Goal: Information Seeking & Learning: Learn about a topic

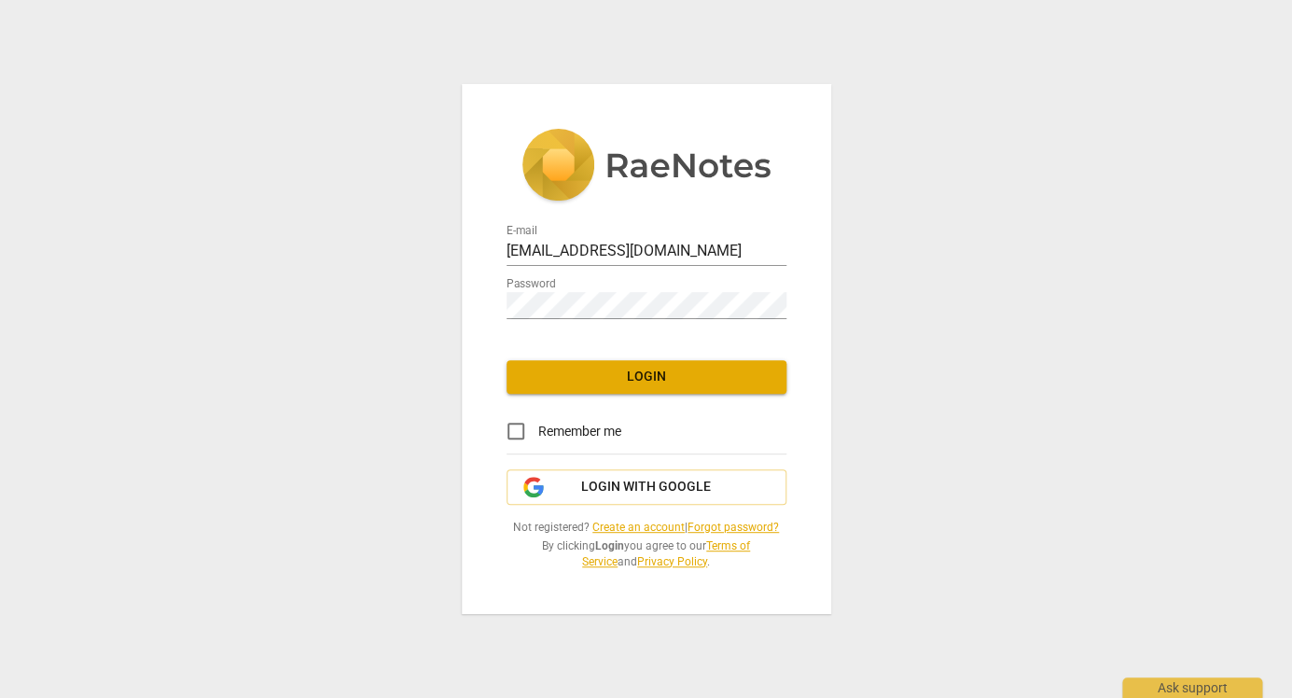
click at [613, 377] on span "Login" at bounding box center [646, 377] width 250 height 19
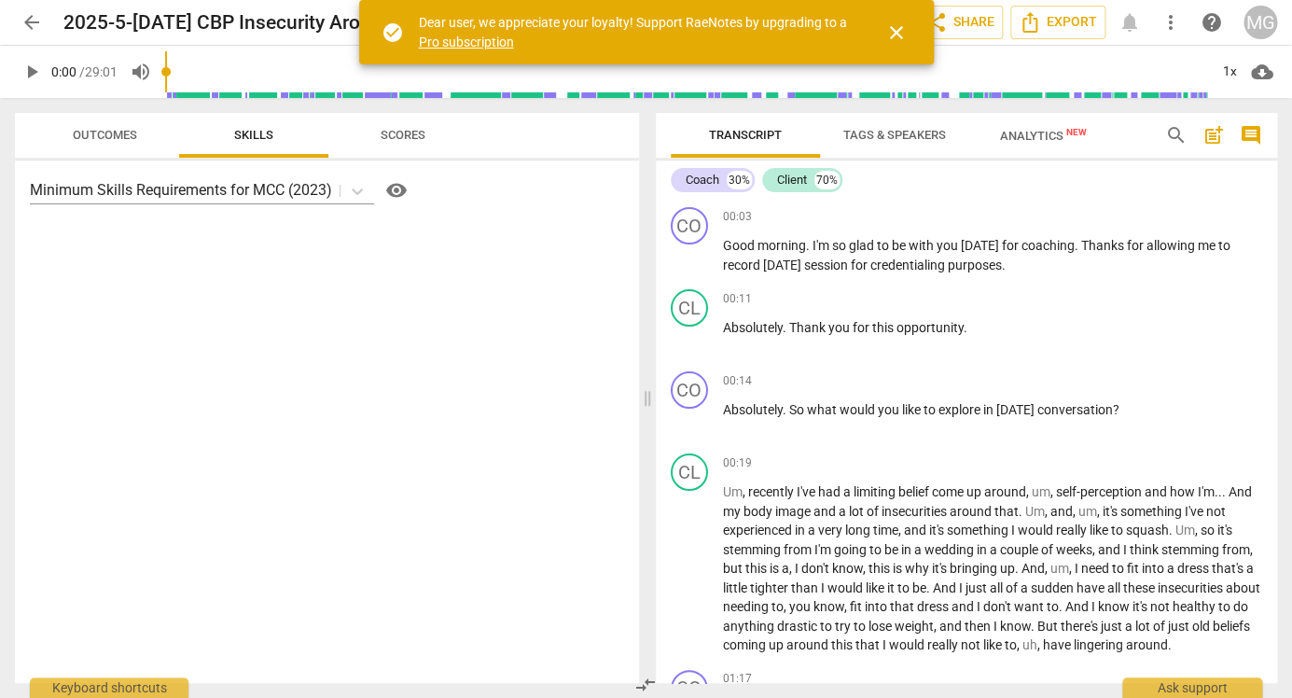
click at [895, 29] on span "close" at bounding box center [896, 32] width 22 height 22
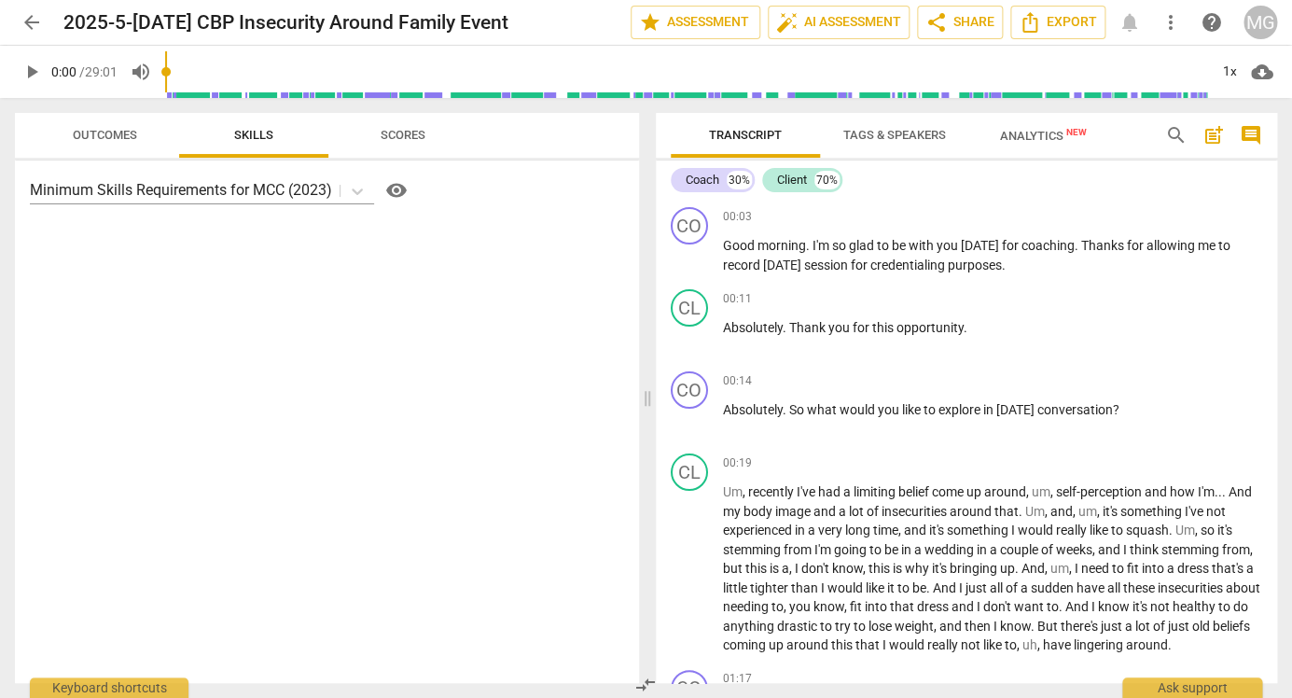
click at [34, 17] on span "arrow_back" at bounding box center [32, 22] width 22 height 22
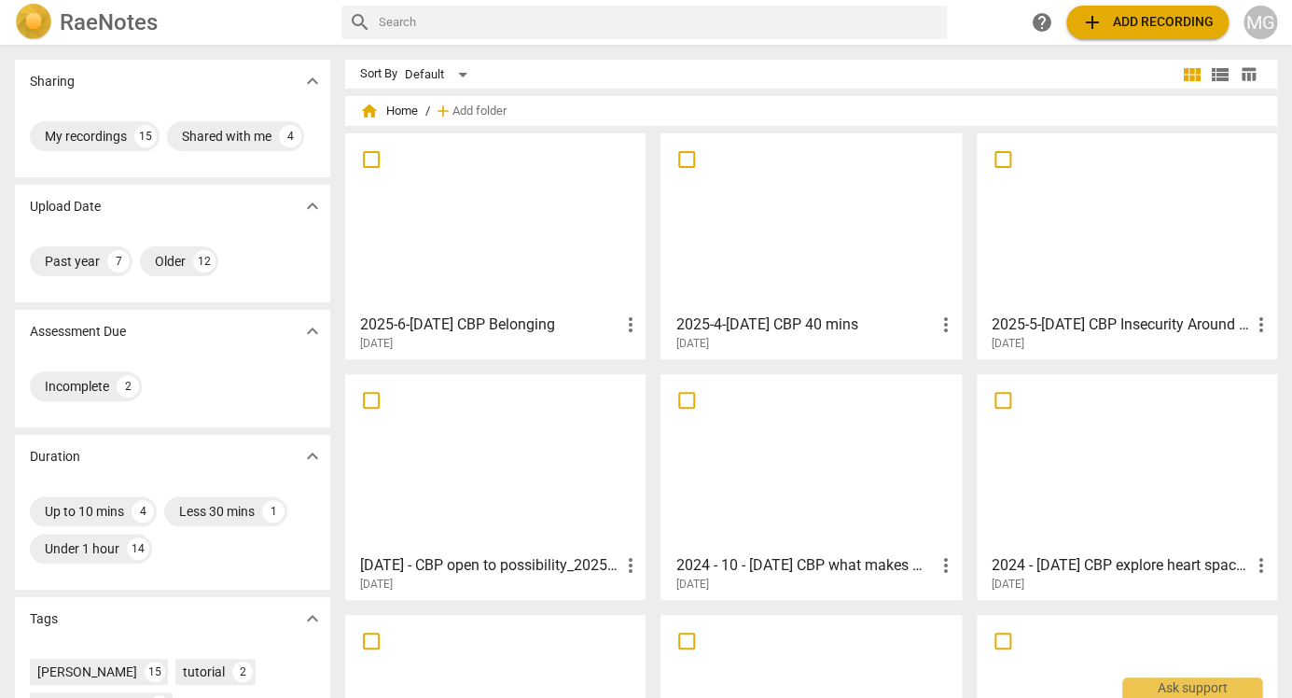
click at [465, 211] on div at bounding box center [495, 222] width 287 height 165
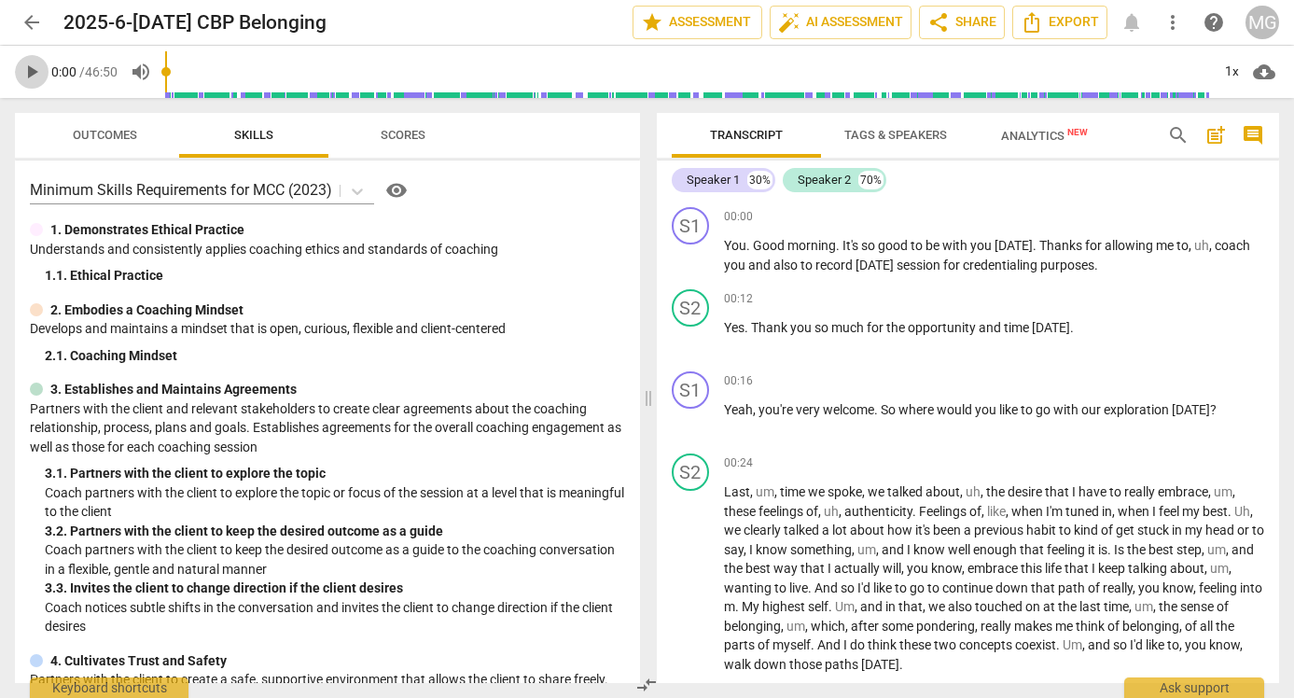
click at [31, 68] on span "play_arrow" at bounding box center [32, 72] width 22 height 22
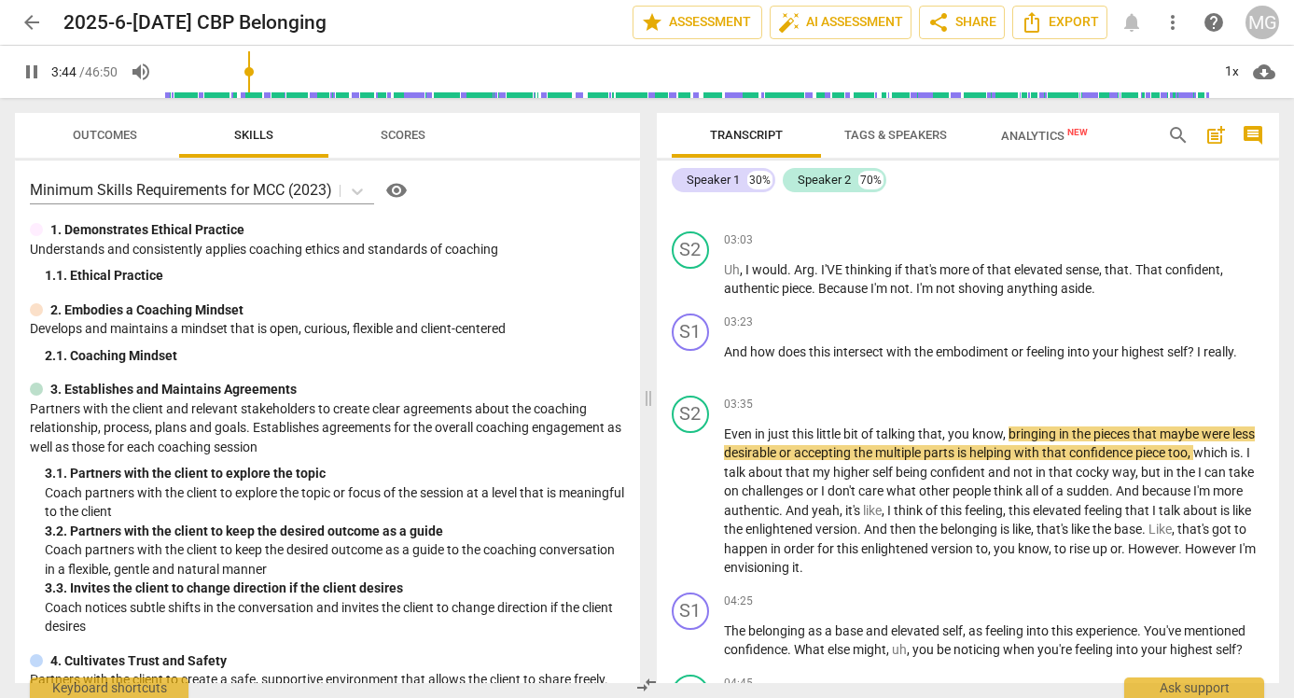
scroll to position [868, 0]
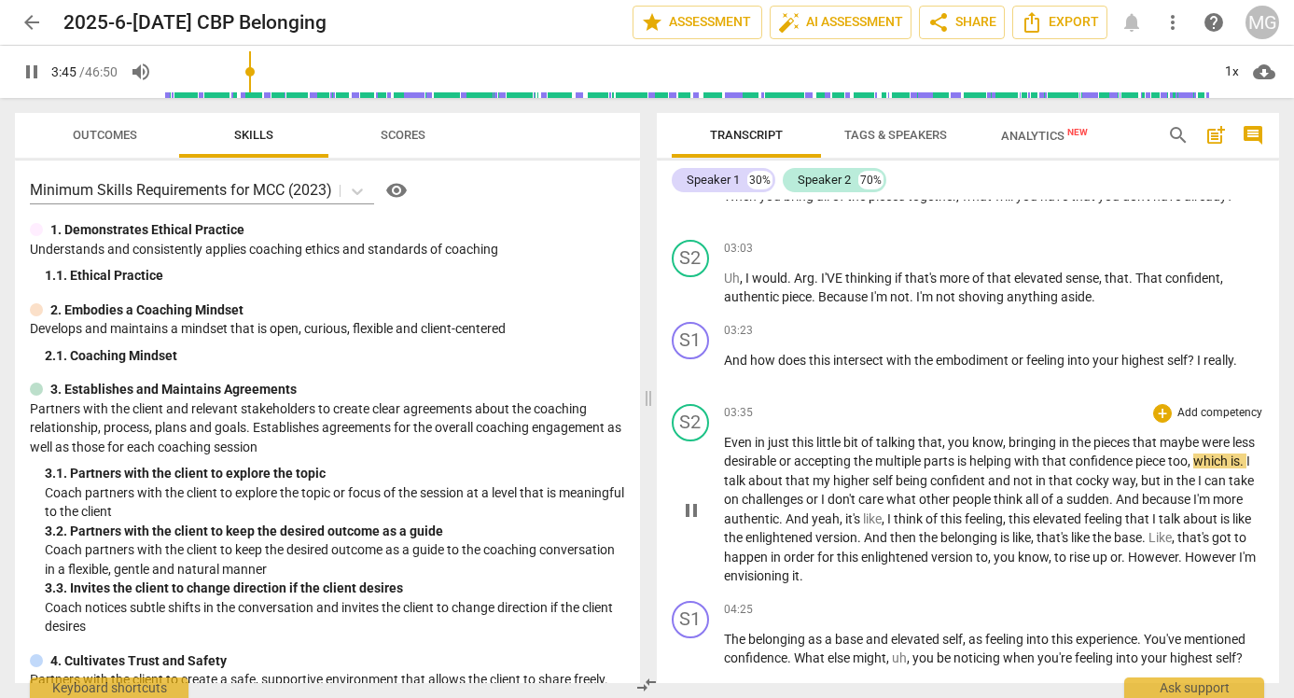
click at [692, 507] on span "pause" at bounding box center [691, 510] width 22 height 22
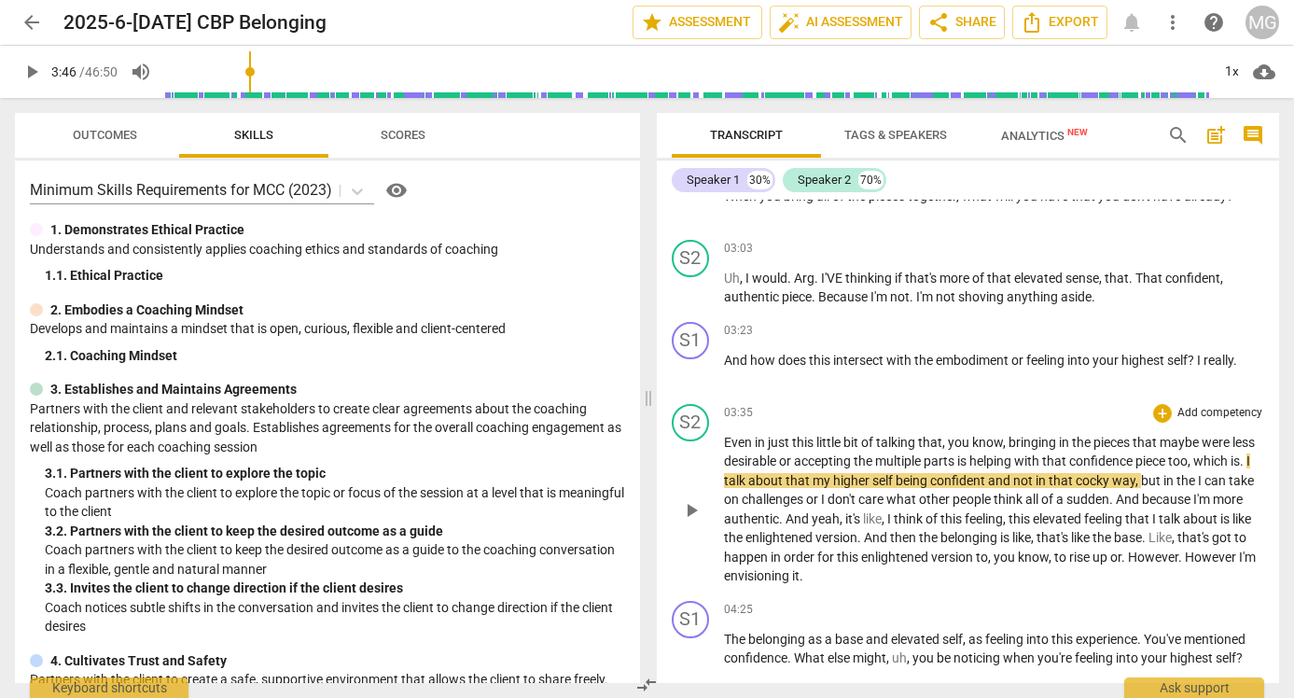
click at [692, 507] on span "play_arrow" at bounding box center [691, 510] width 22 height 22
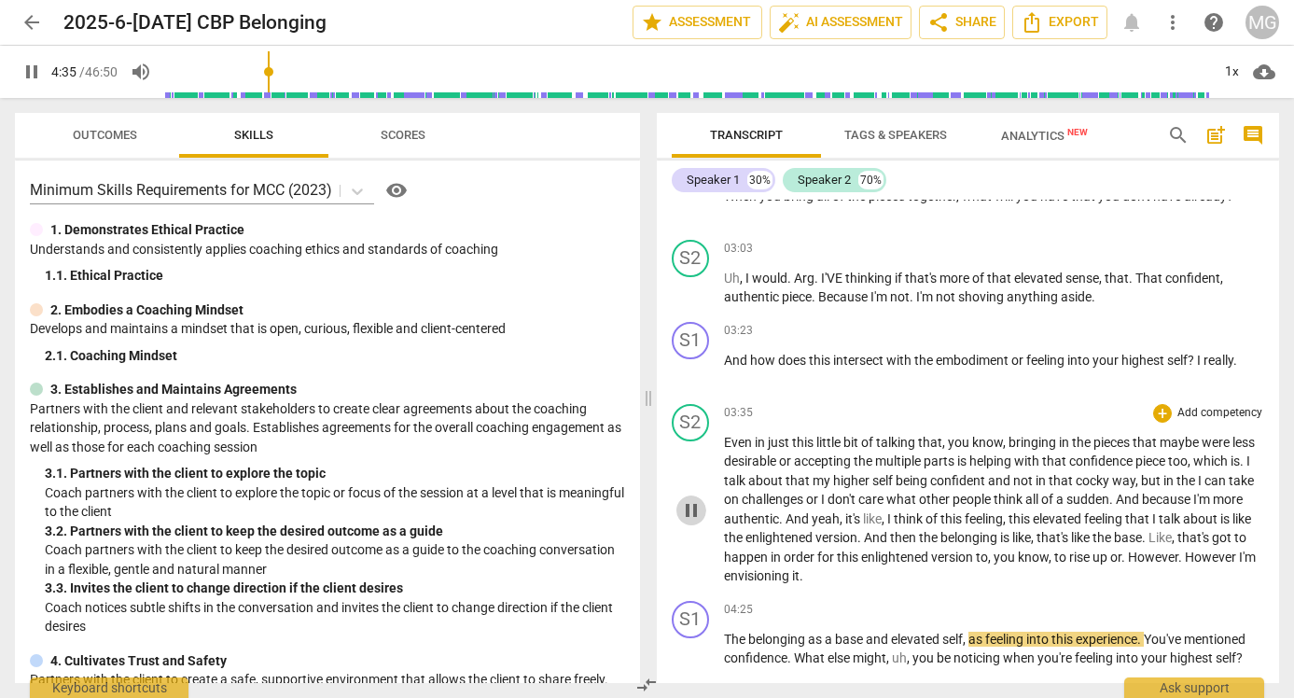
click at [697, 510] on span "pause" at bounding box center [691, 510] width 22 height 22
type input "276"
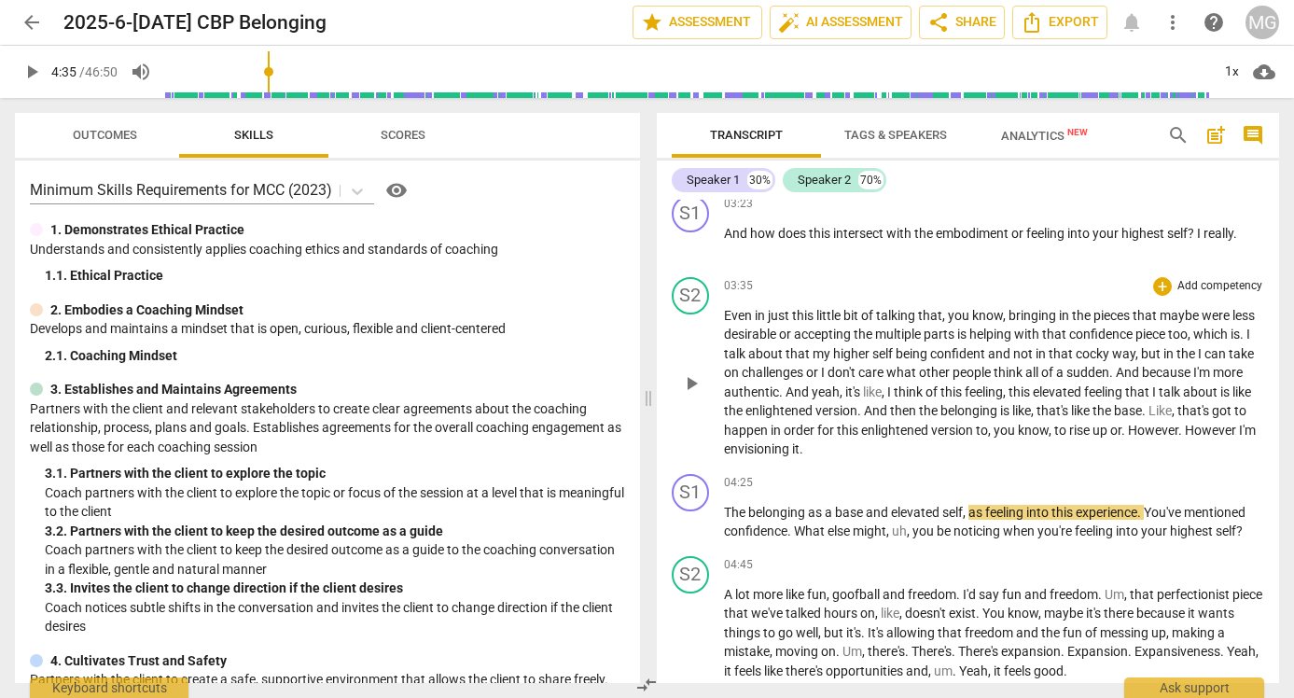
scroll to position [995, 0]
click at [693, 521] on span "play_arrow" at bounding box center [691, 522] width 22 height 22
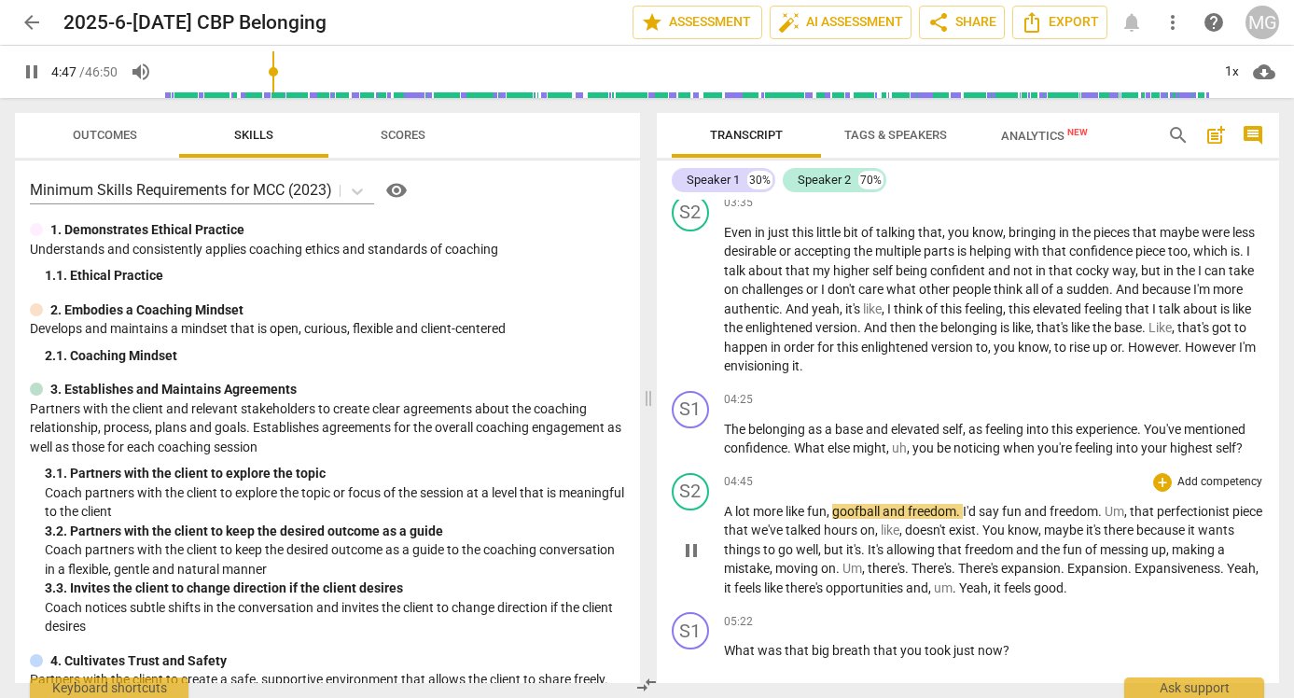
scroll to position [1077, 0]
click at [692, 551] on span "pause" at bounding box center [691, 550] width 22 height 22
click at [692, 551] on span "play_arrow" at bounding box center [691, 550] width 22 height 22
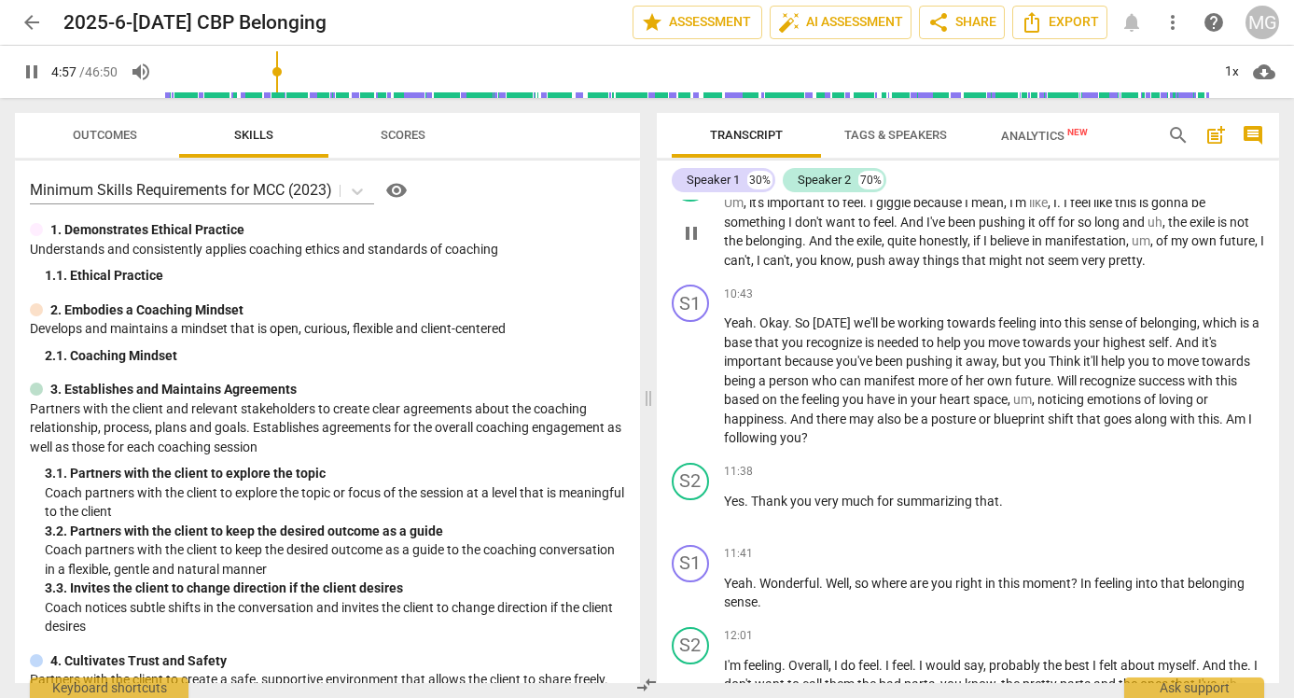
scroll to position [2899, 0]
click at [812, 496] on span "you" at bounding box center [802, 500] width 24 height 15
click at [796, 580] on span "Wonderful" at bounding box center [789, 582] width 60 height 15
click at [690, 590] on span "pause" at bounding box center [691, 593] width 22 height 22
click at [687, 590] on span "play_arrow" at bounding box center [691, 593] width 22 height 22
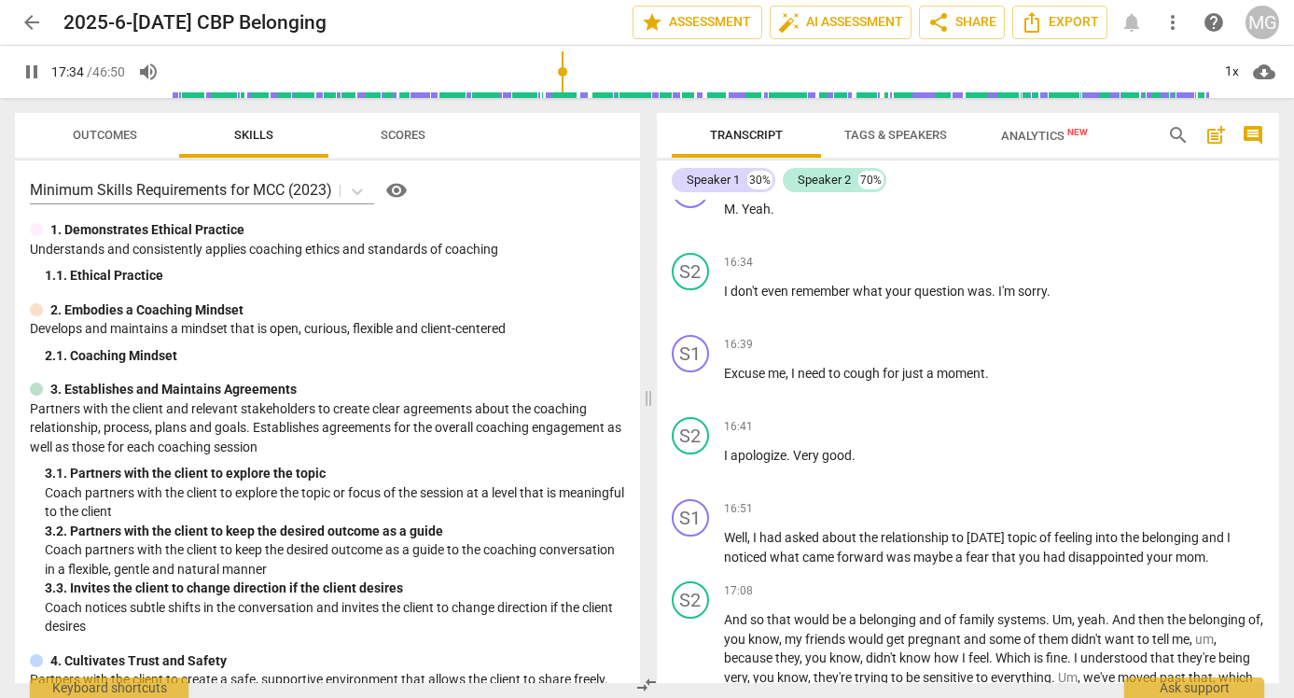
scroll to position [5222, 0]
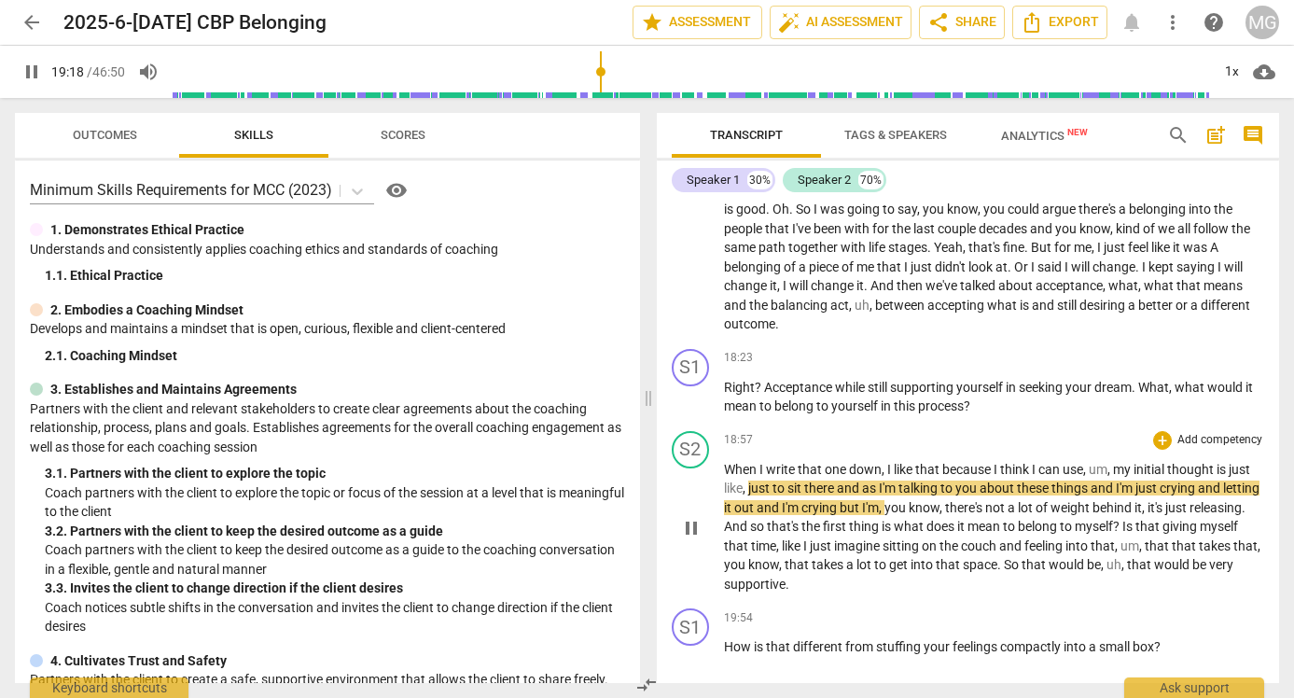
click at [687, 522] on span "pause" at bounding box center [691, 528] width 22 height 22
click at [693, 525] on span "play_arrow" at bounding box center [691, 528] width 22 height 22
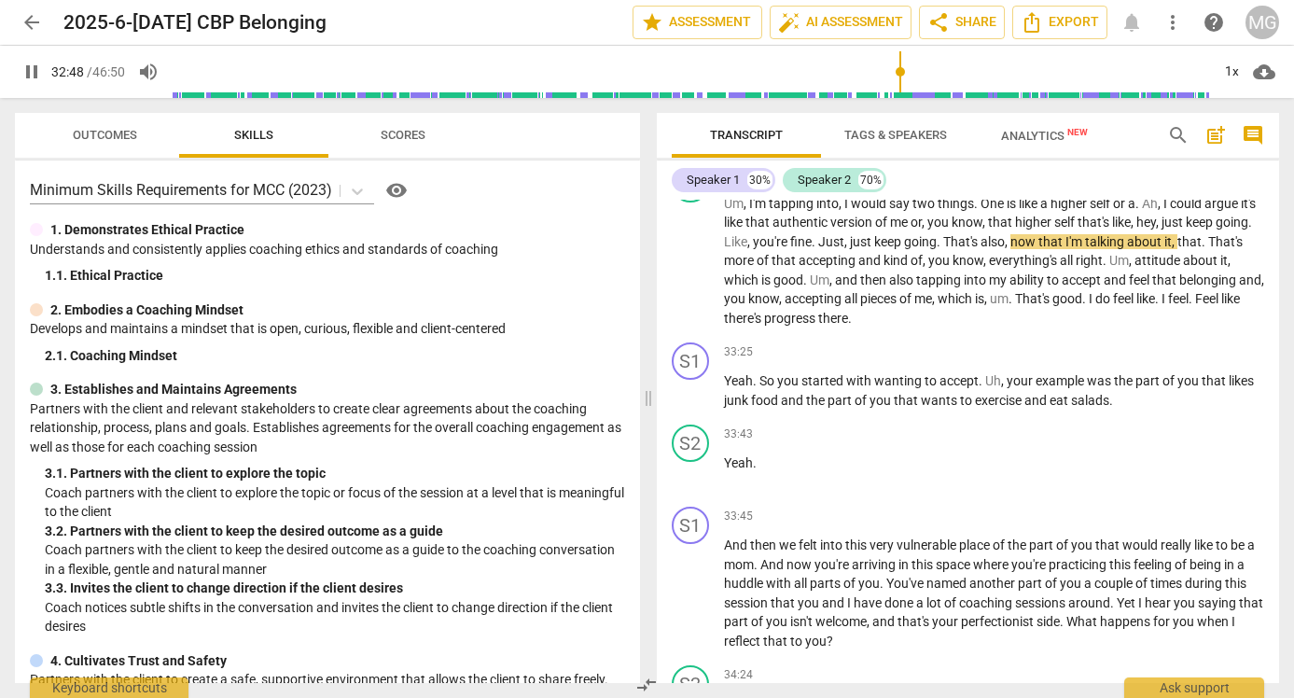
scroll to position [8569, 0]
click at [690, 388] on span "pause" at bounding box center [691, 390] width 22 height 22
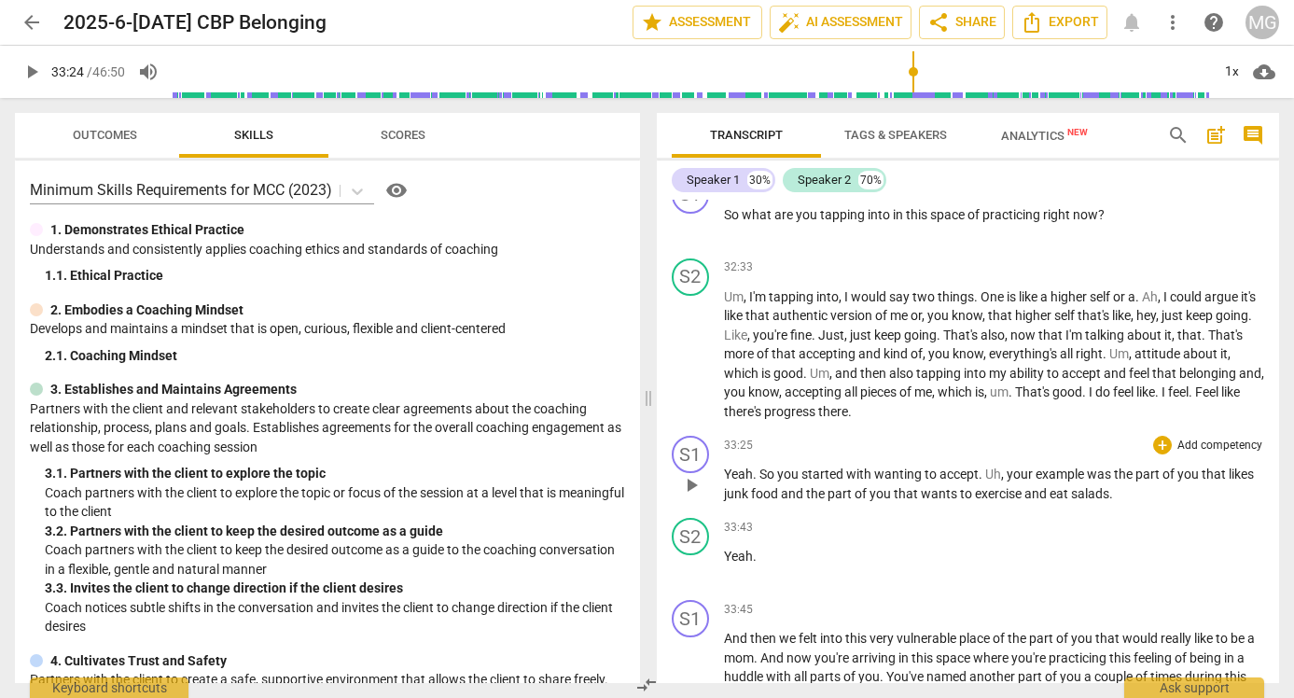
scroll to position [8466, 0]
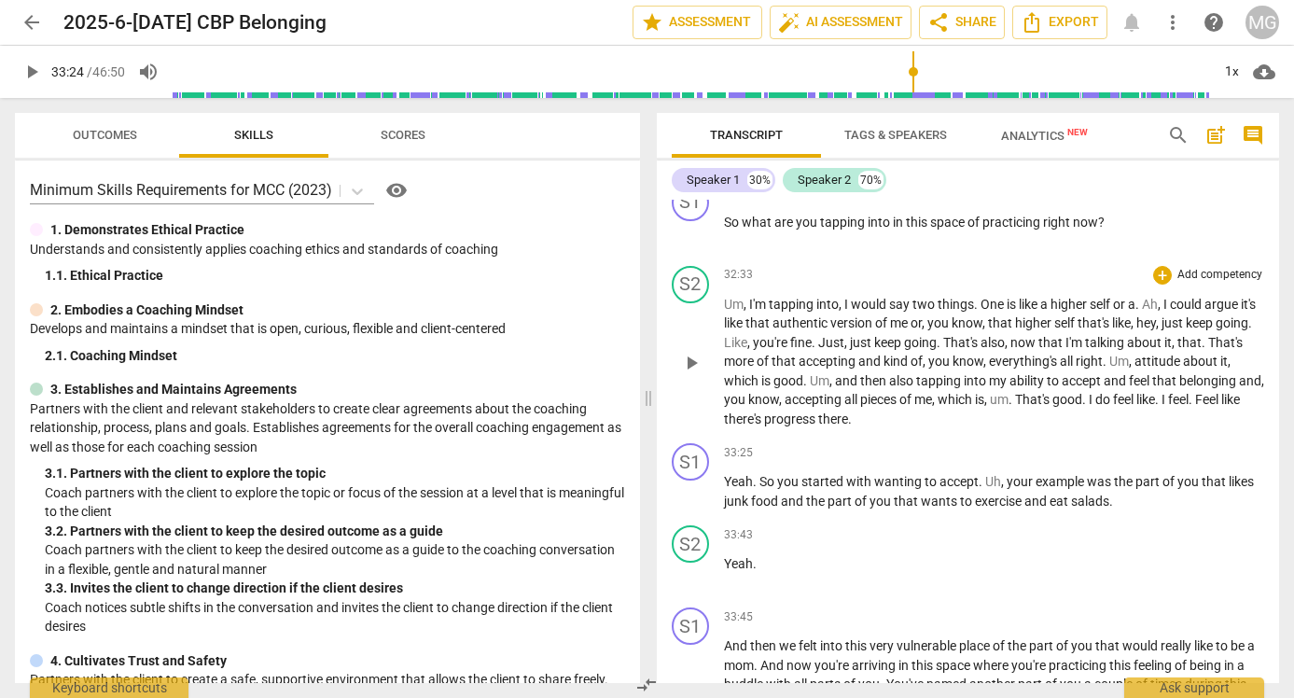
click at [687, 362] on span "play_arrow" at bounding box center [691, 363] width 22 height 22
click at [779, 399] on span "know" at bounding box center [763, 399] width 31 height 15
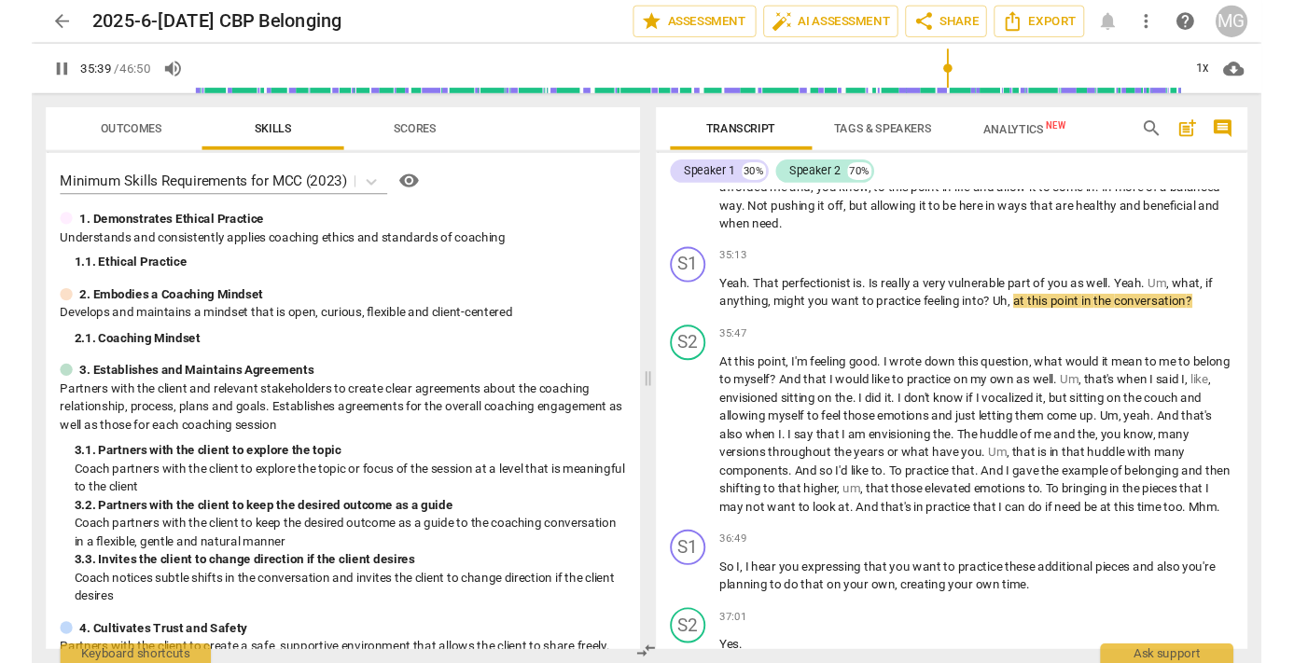
scroll to position [9168, 0]
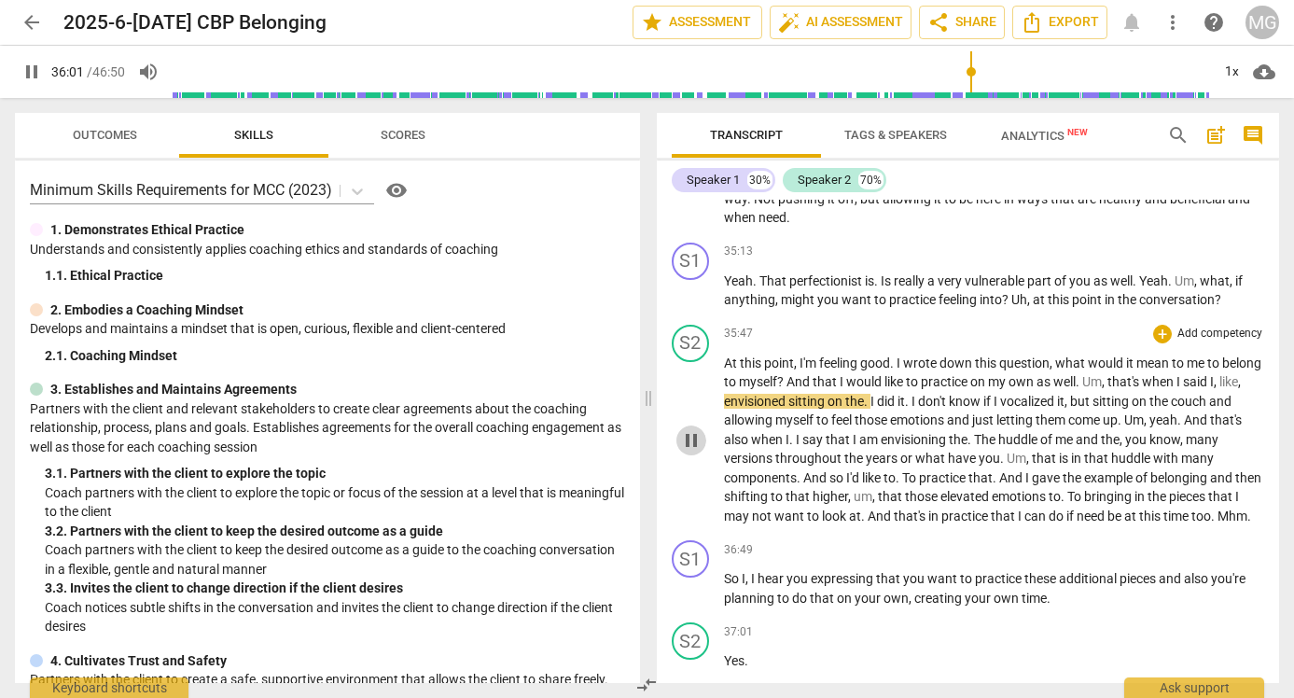
click at [687, 444] on span "pause" at bounding box center [691, 440] width 22 height 22
type input "2162"
